Goal: Information Seeking & Learning: Learn about a topic

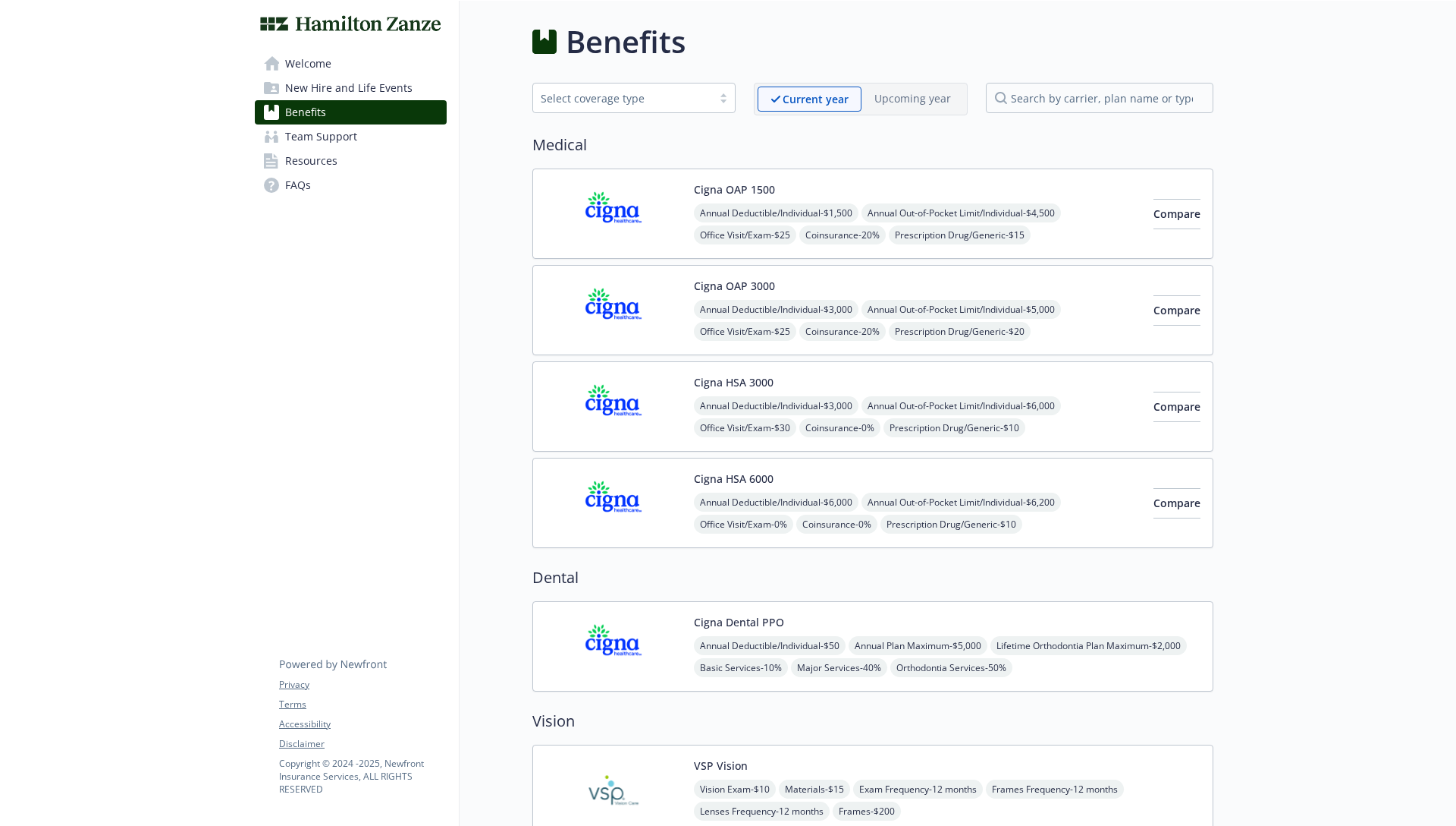
click at [308, 133] on span "Team Support" at bounding box center [320, 136] width 72 height 25
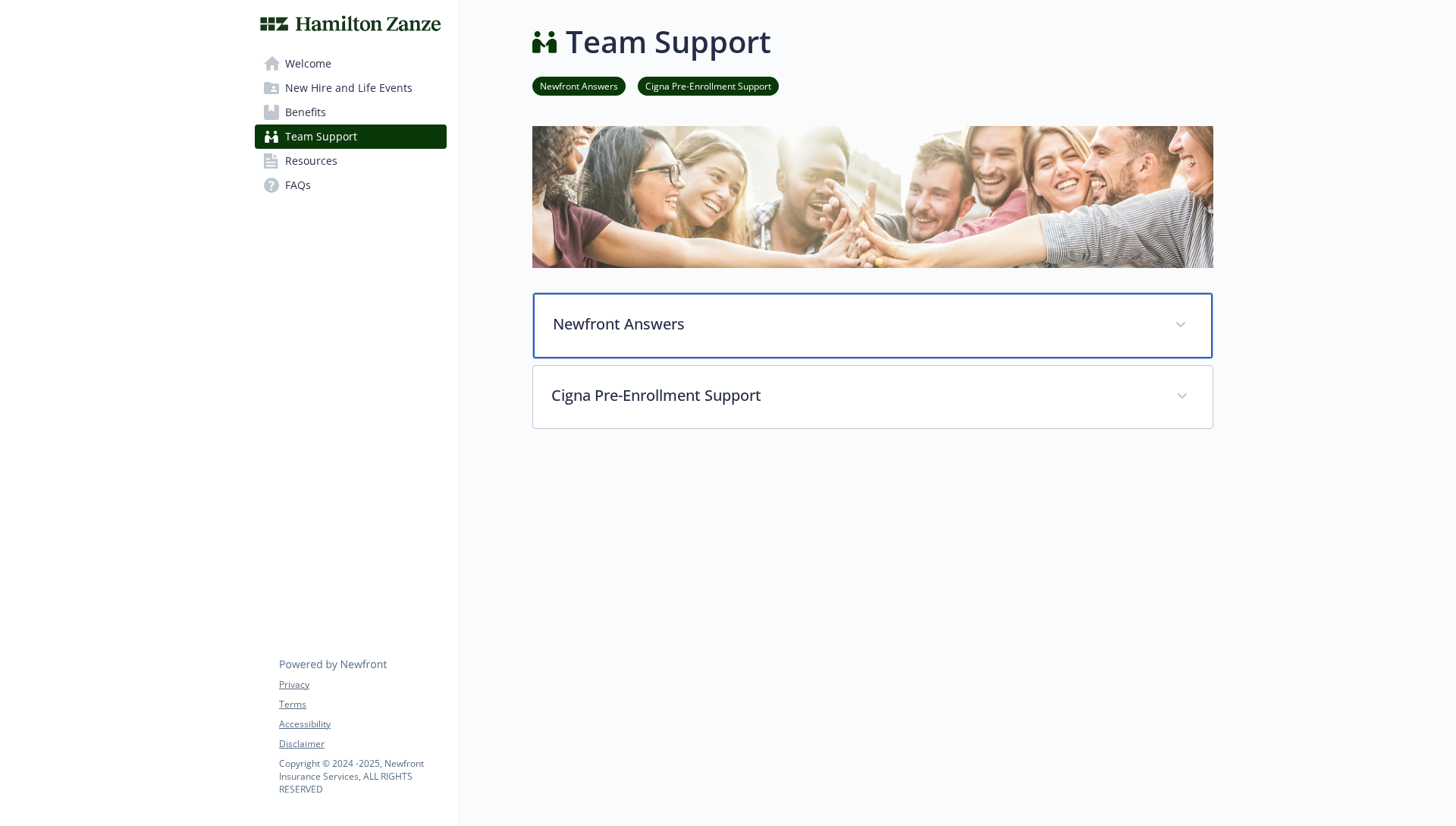
click at [629, 304] on div "Newfront Answers" at bounding box center [873, 325] width 680 height 65
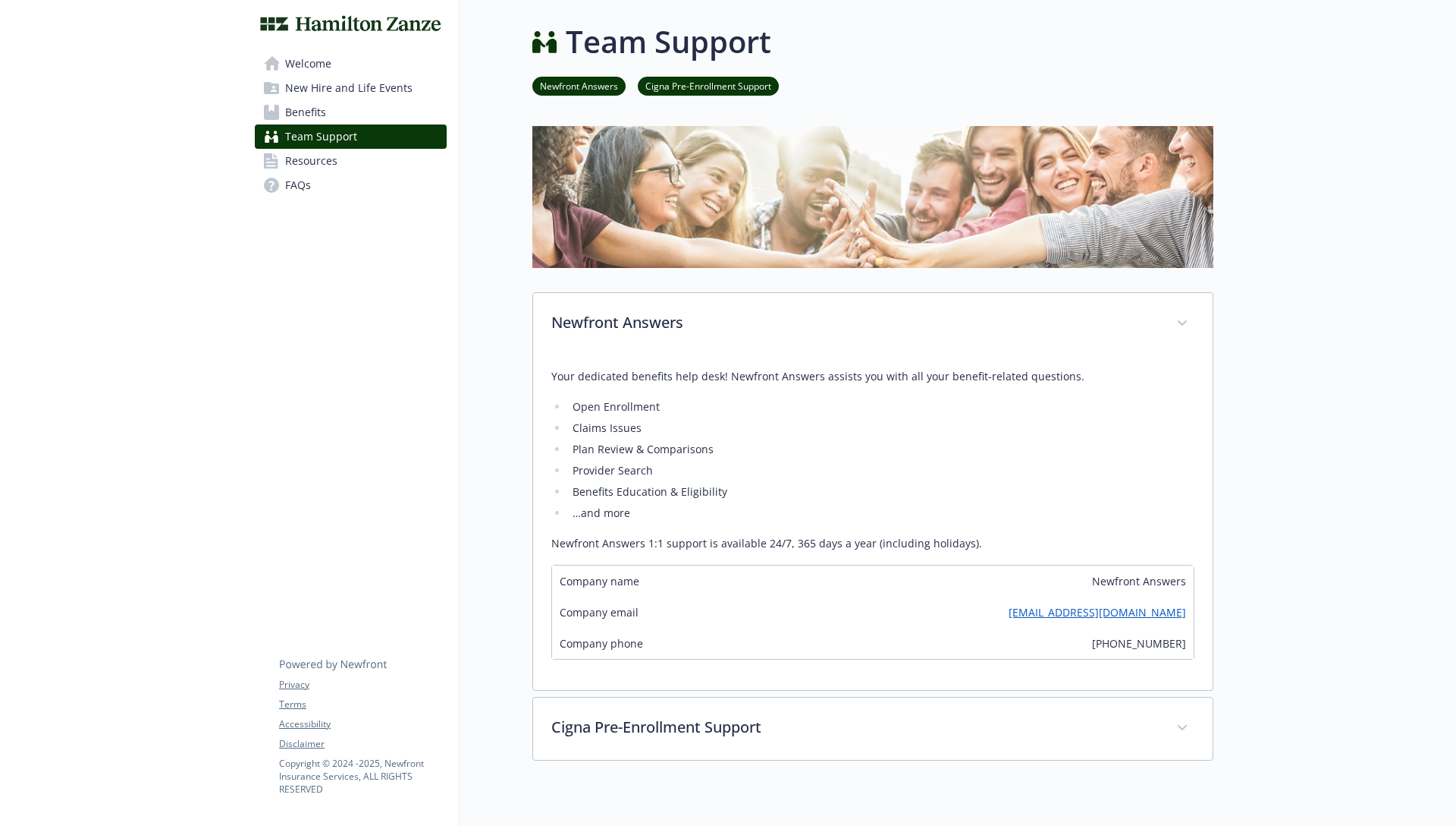
click at [355, 162] on link "Resources" at bounding box center [351, 161] width 192 height 25
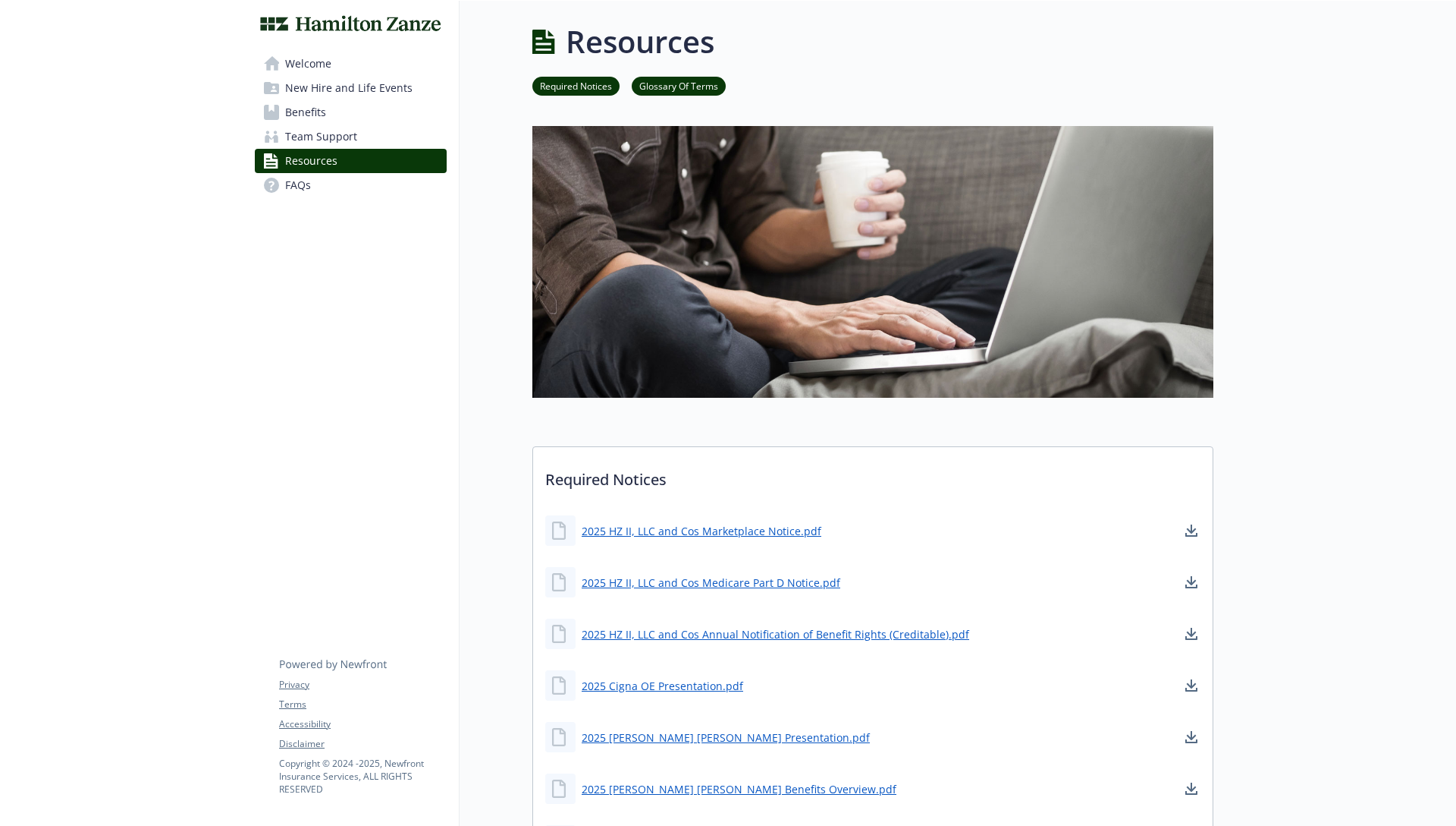
click at [337, 187] on link "FAQs" at bounding box center [351, 185] width 192 height 25
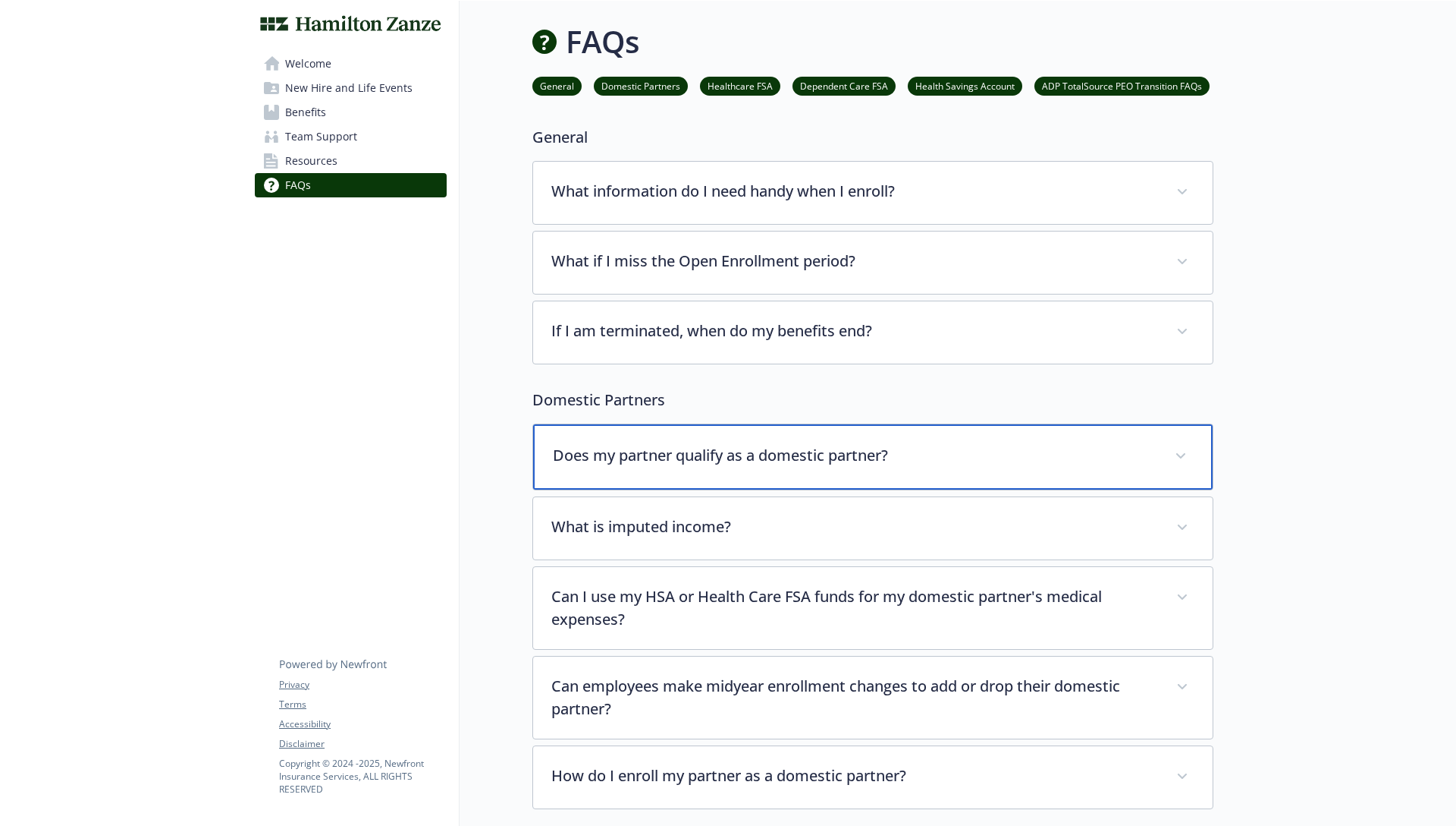
click at [628, 435] on div "Does my partner qualify as a domestic partner?" at bounding box center [873, 456] width 680 height 65
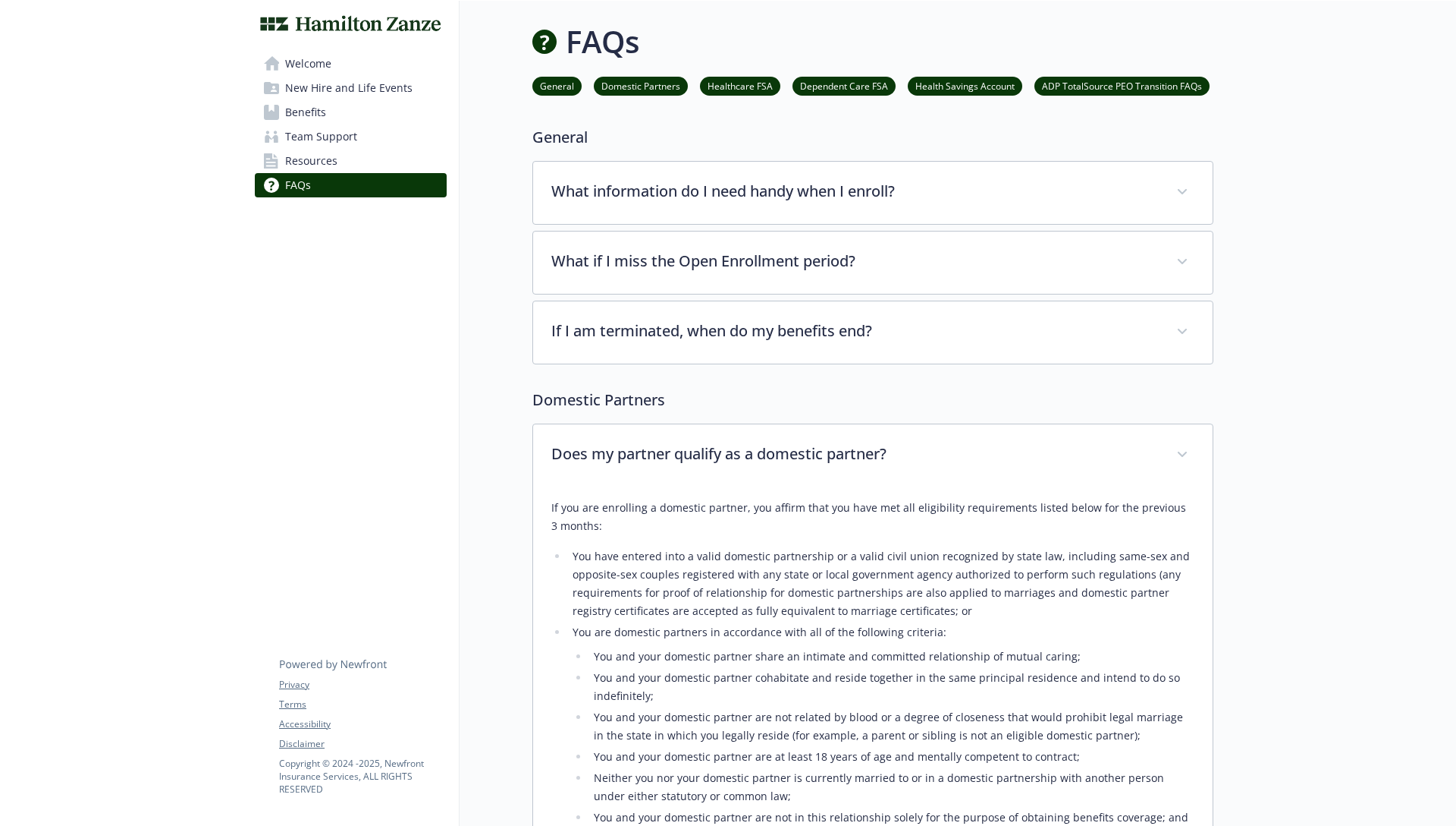
click at [318, 114] on span "Benefits" at bounding box center [305, 112] width 41 height 25
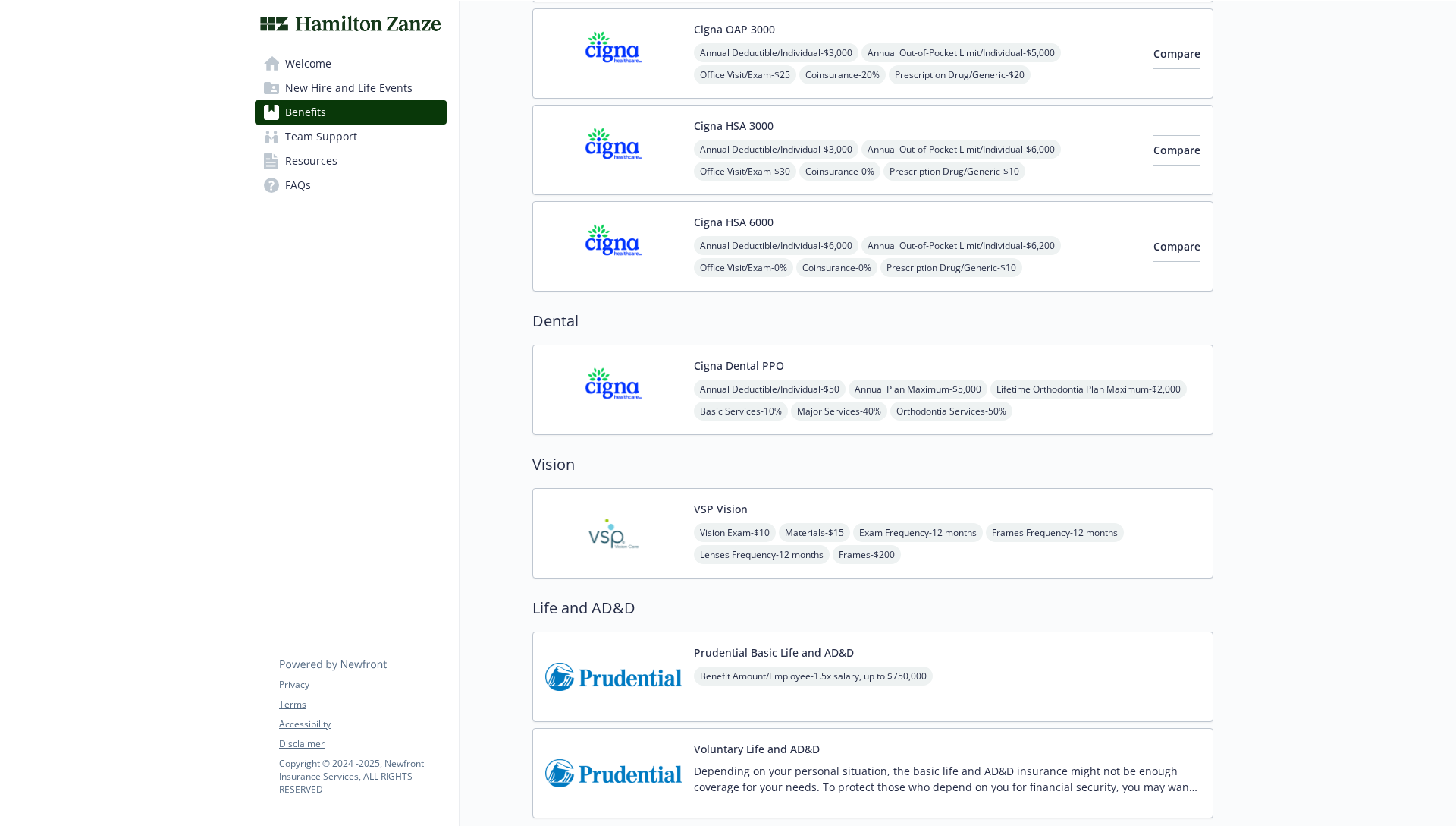
scroll to position [283, 0]
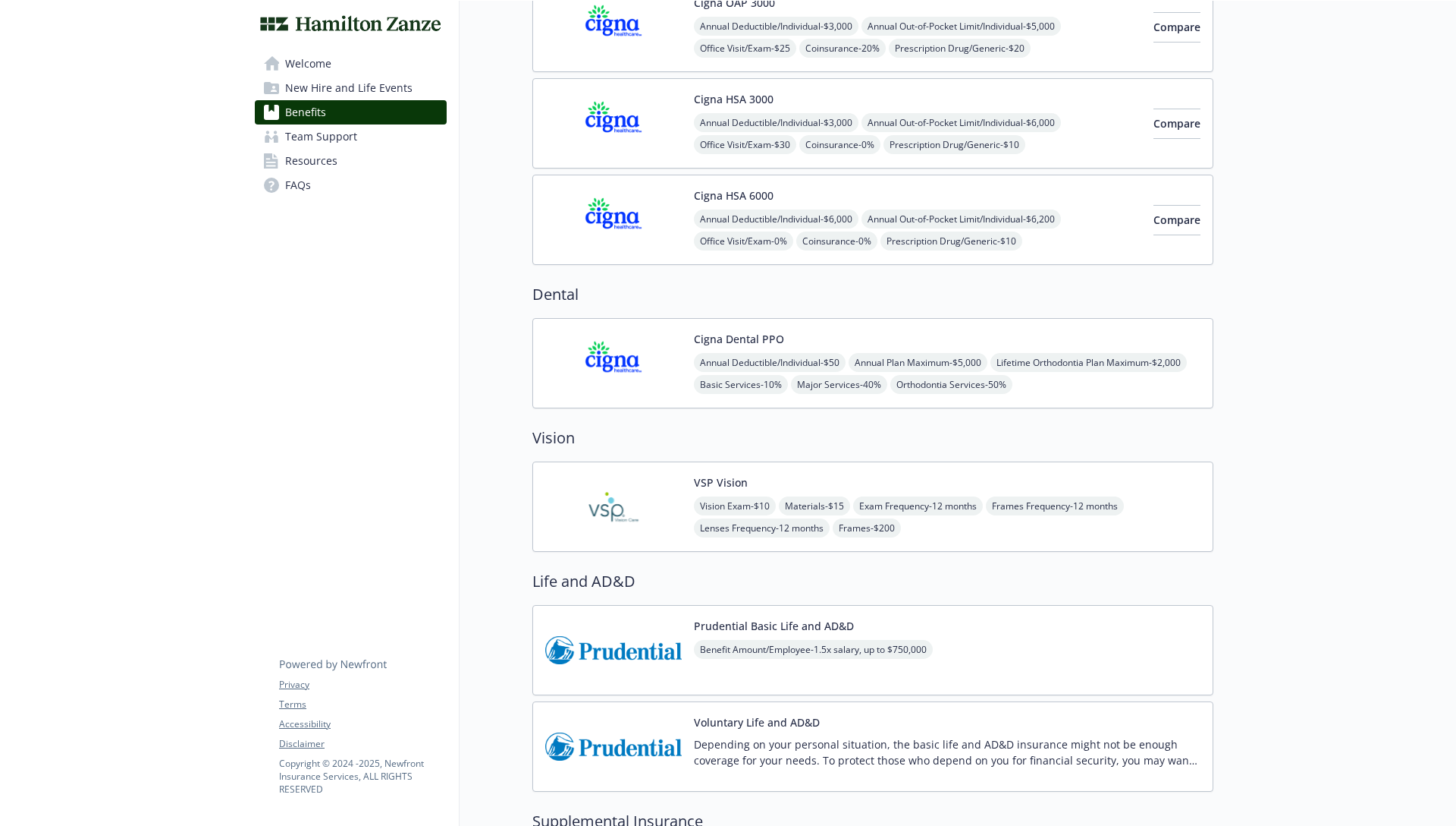
click at [703, 343] on button "Cigna Dental PPO" at bounding box center [739, 339] width 91 height 16
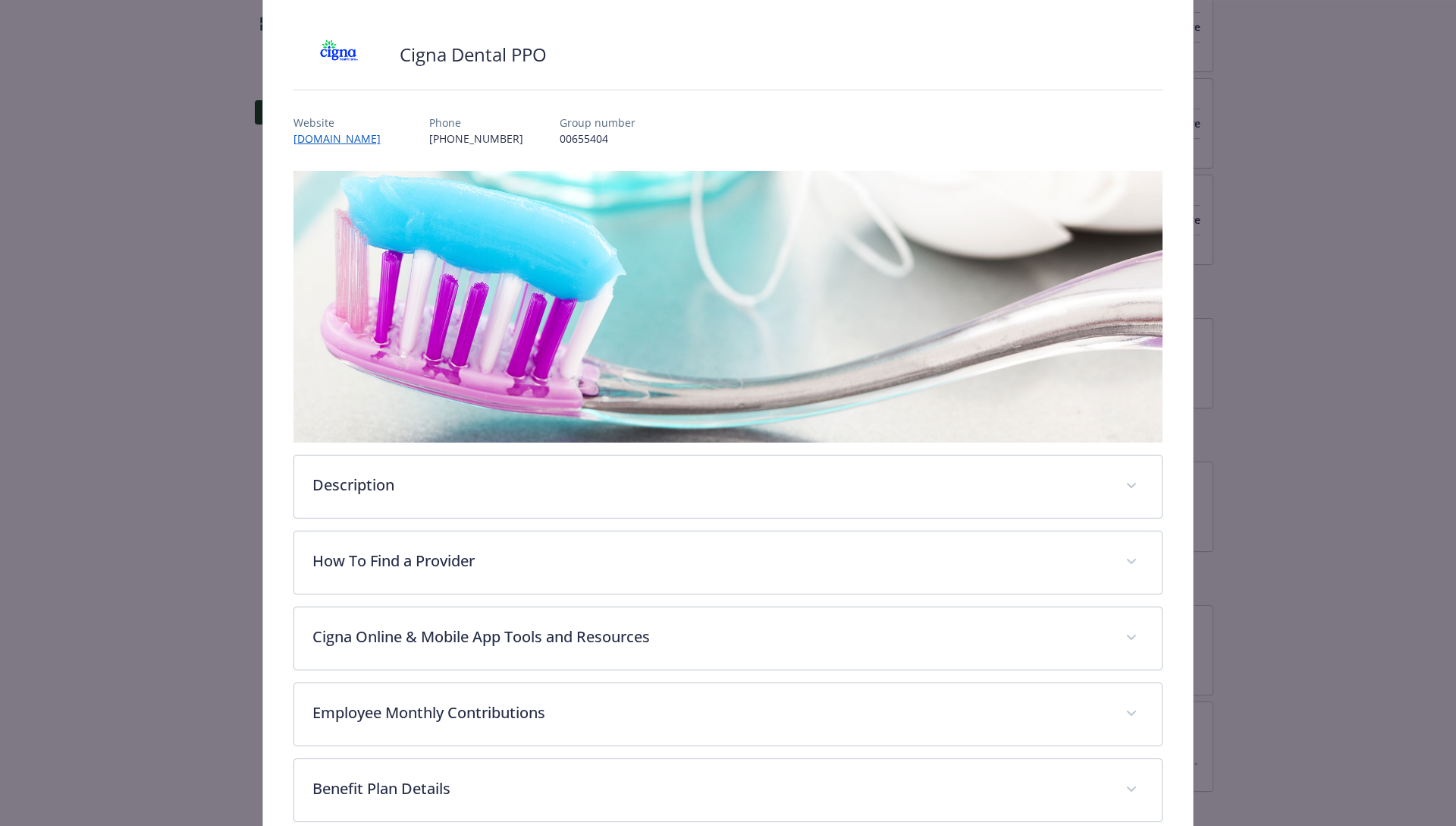
scroll to position [94, 0]
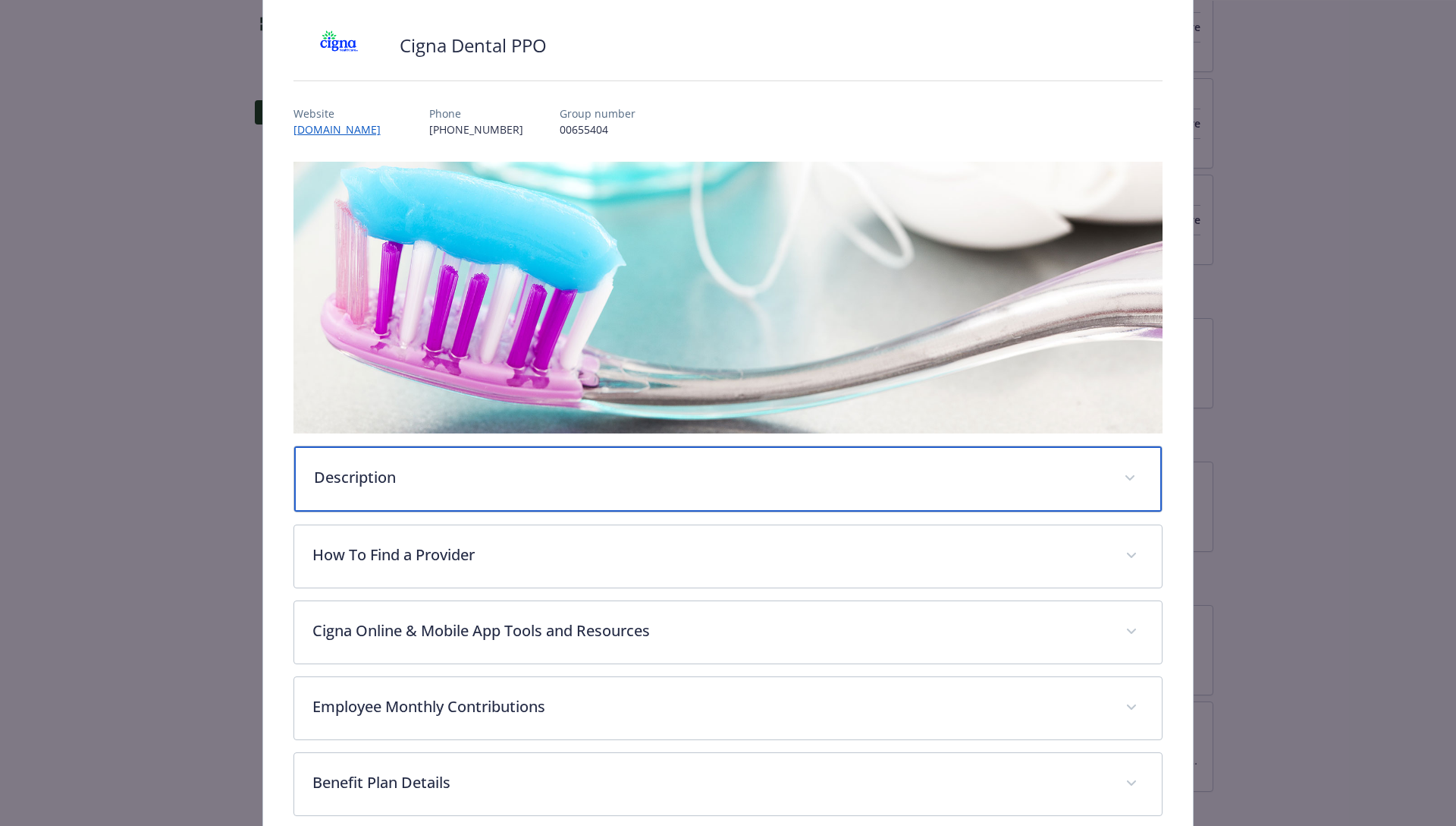
click at [437, 483] on p "Description" at bounding box center [710, 477] width 792 height 23
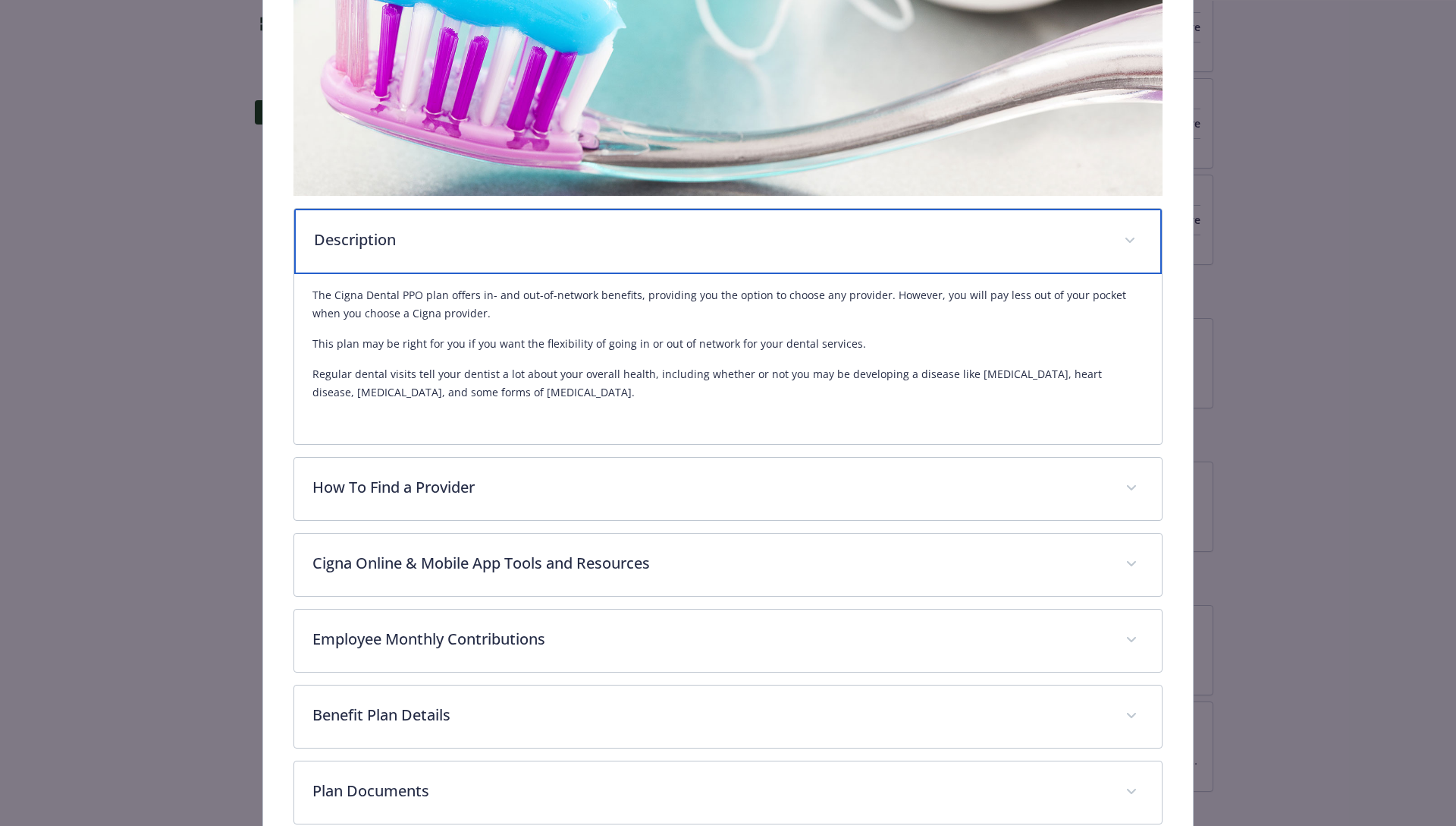
scroll to position [370, 0]
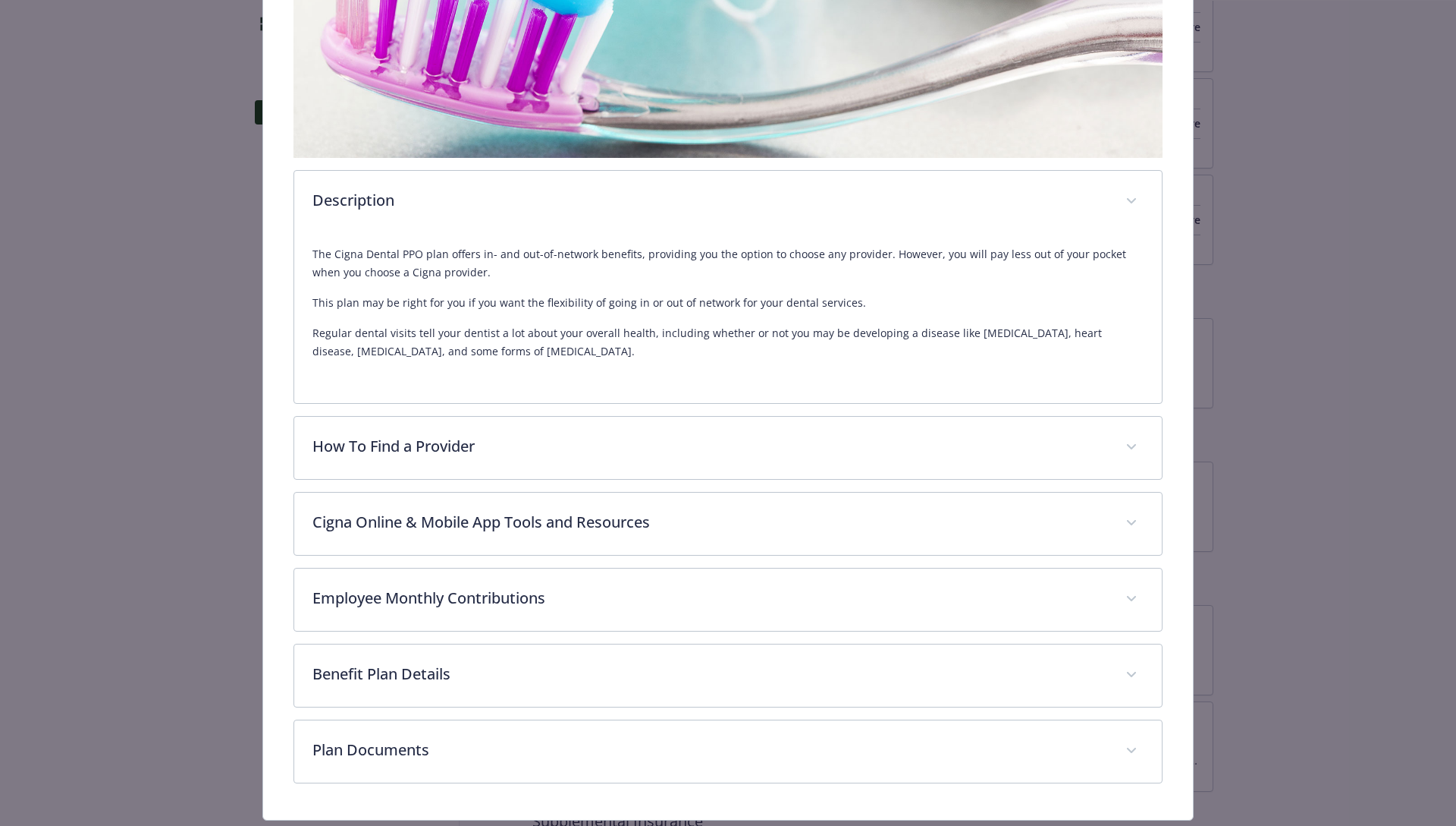
click at [432, 711] on div "Description The Cigna Dental PPO plan offers in- and out-of-network benefits, p…" at bounding box center [728, 335] width 870 height 897
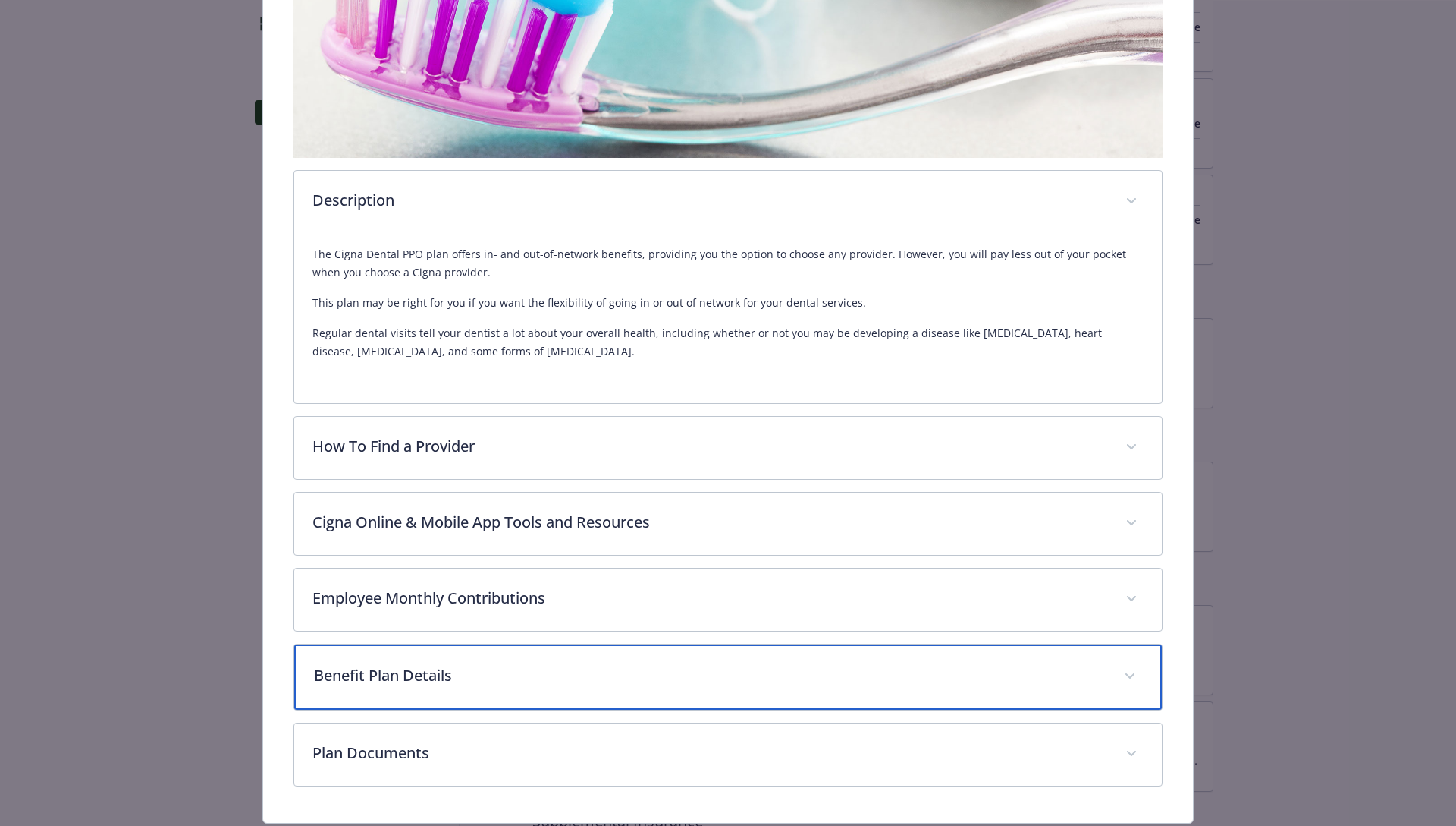
click at [443, 684] on p "Benefit Plan Details" at bounding box center [710, 675] width 792 height 23
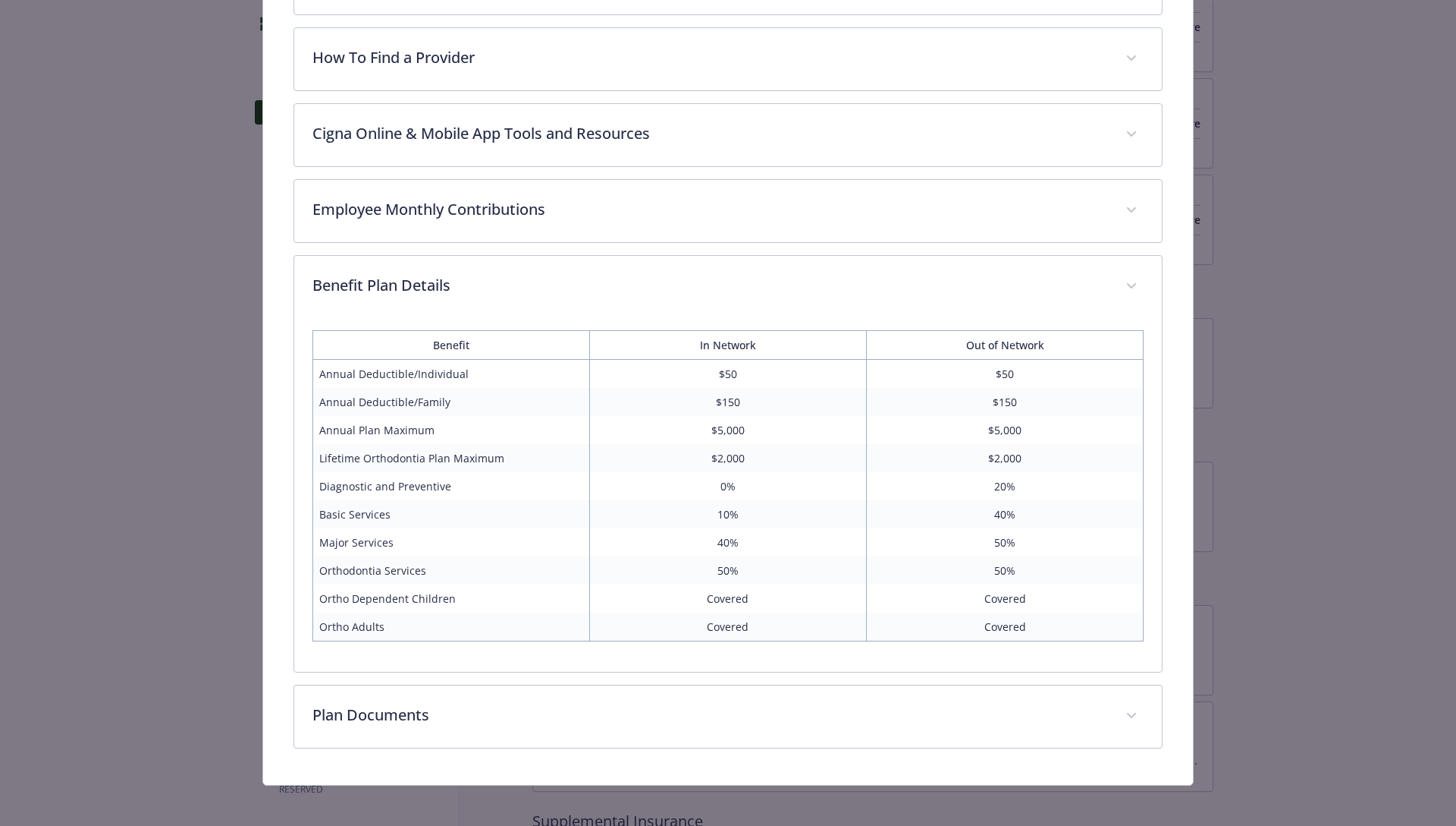
scroll to position [766, 0]
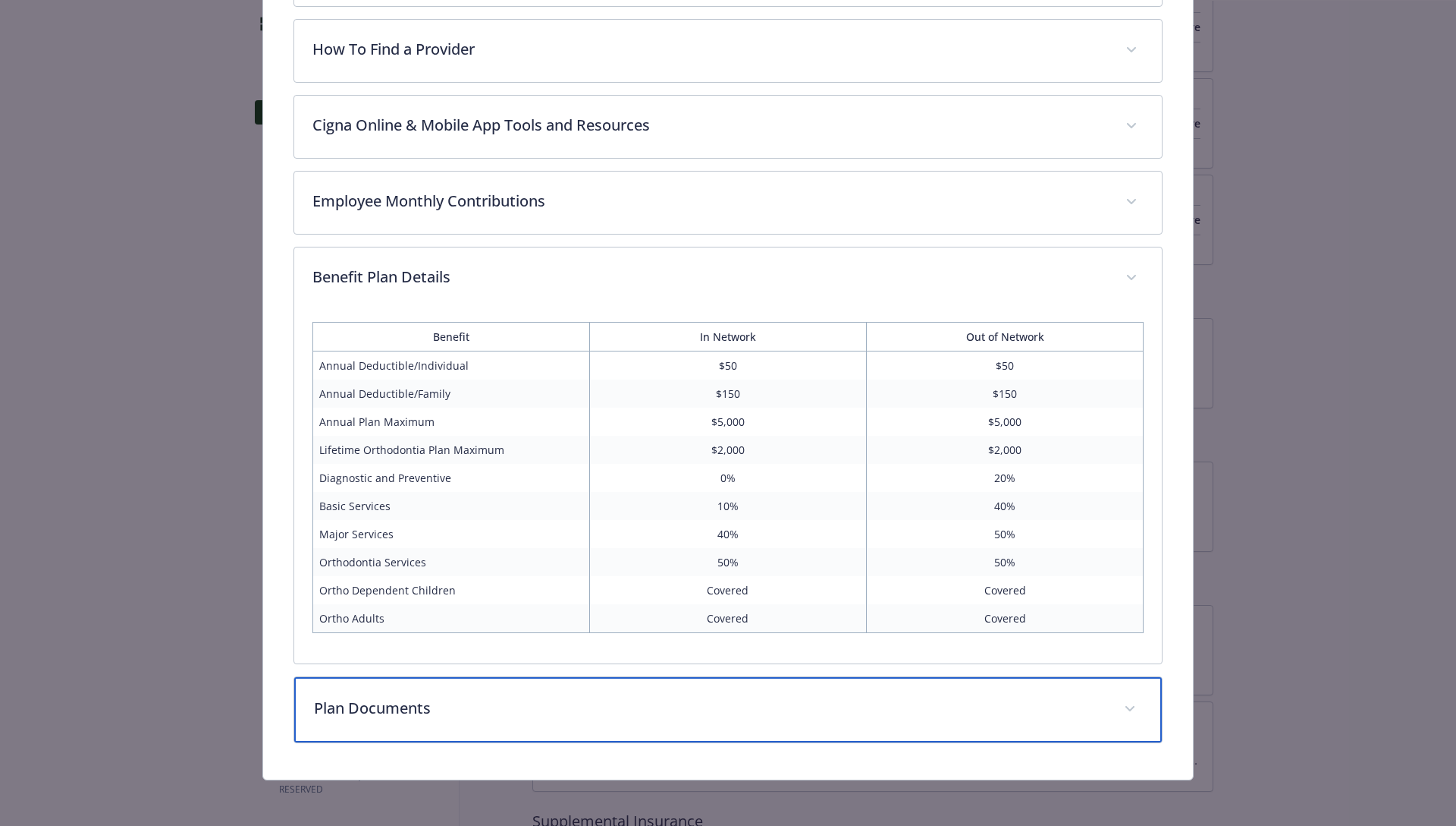
click at [432, 688] on div "Plan Documents" at bounding box center [728, 710] width 868 height 65
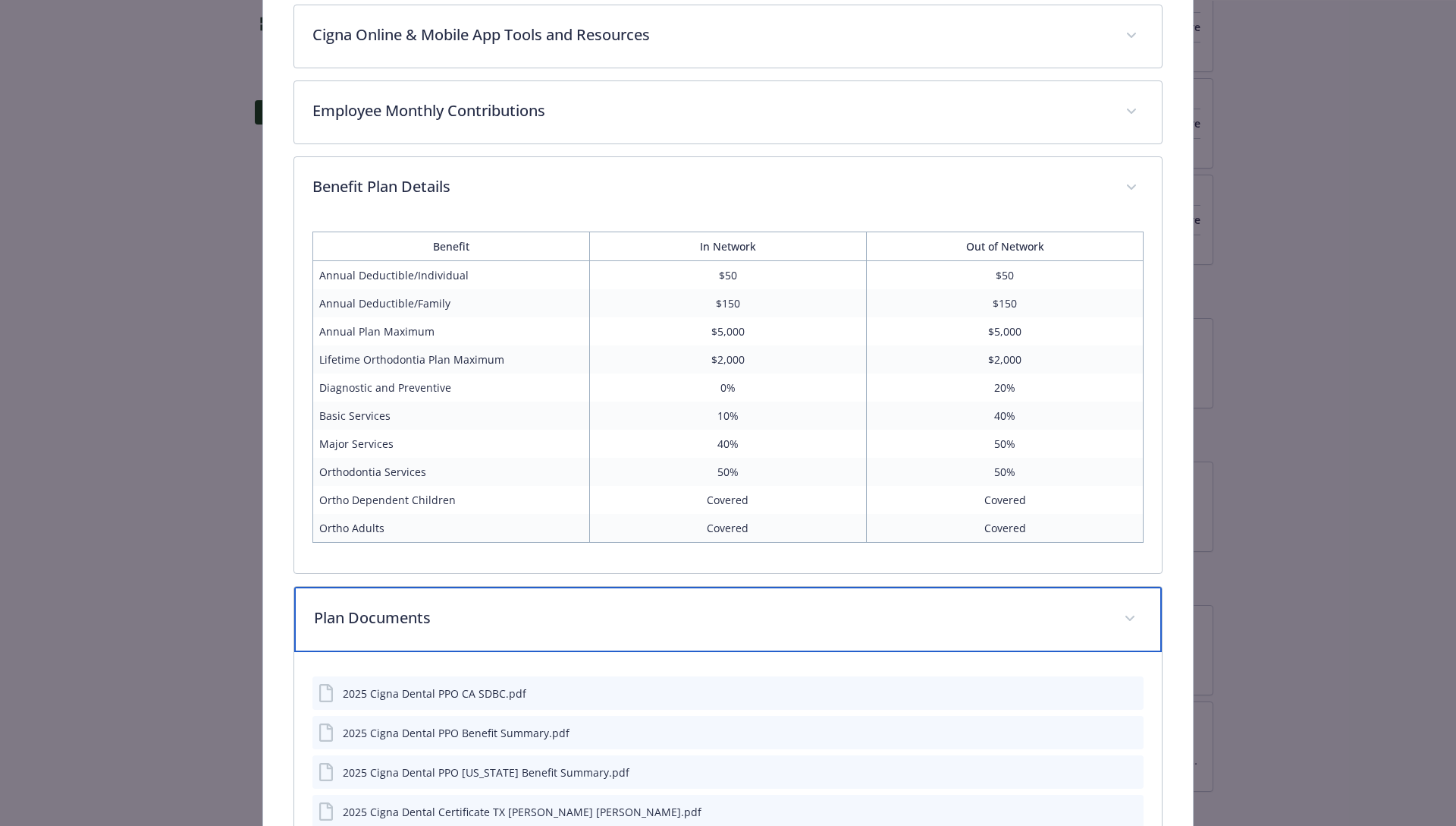
scroll to position [967, 0]
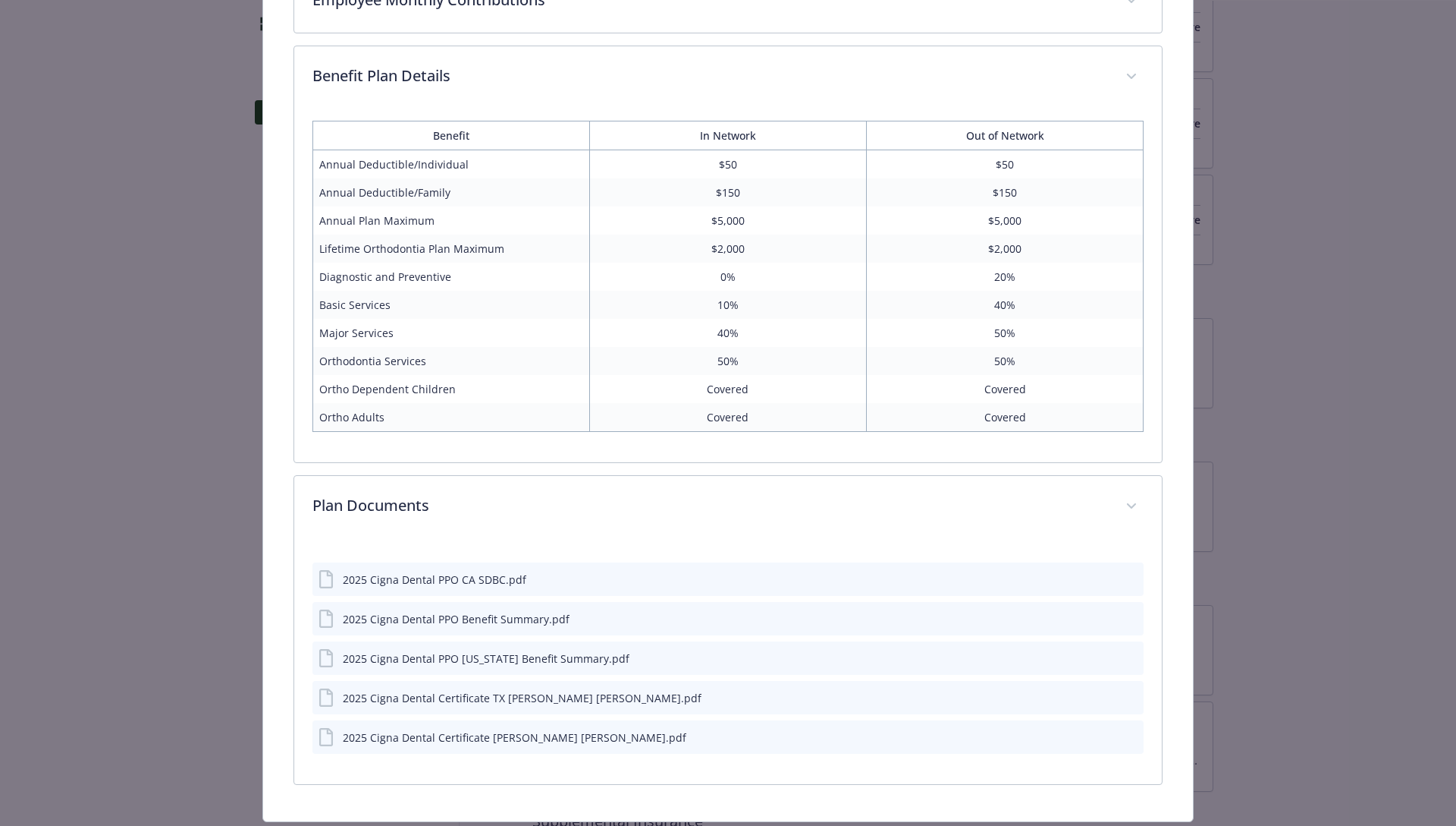
click at [425, 615] on div "2025 Cigna Dental PPO Benefit Summary.pdf" at bounding box center [456, 619] width 227 height 16
click at [1130, 619] on icon "preview file" at bounding box center [1129, 617] width 14 height 11
